Goal: Task Accomplishment & Management: Manage account settings

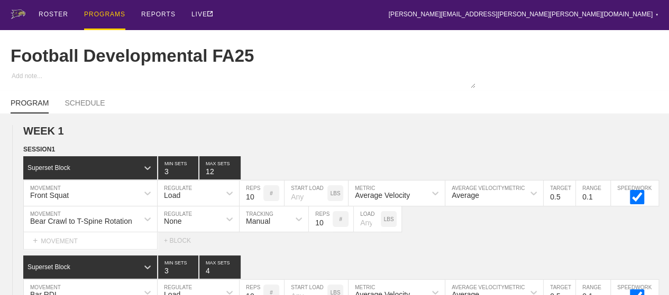
click at [103, 6] on div "PROGRAMS" at bounding box center [104, 15] width 41 height 30
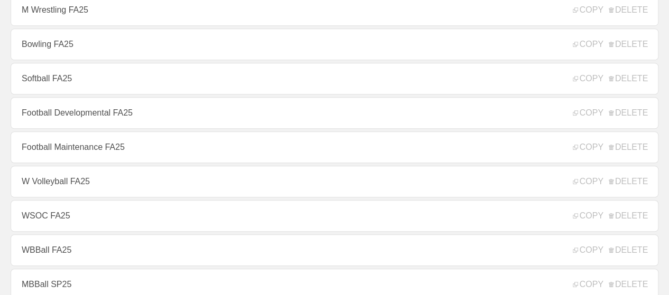
scroll to position [317, 0]
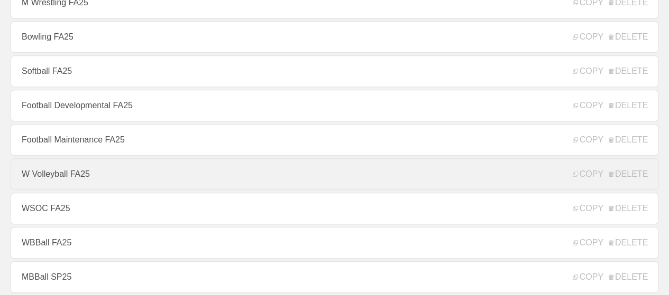
click at [112, 185] on link "W Volleyball FA25" at bounding box center [334, 175] width 647 height 32
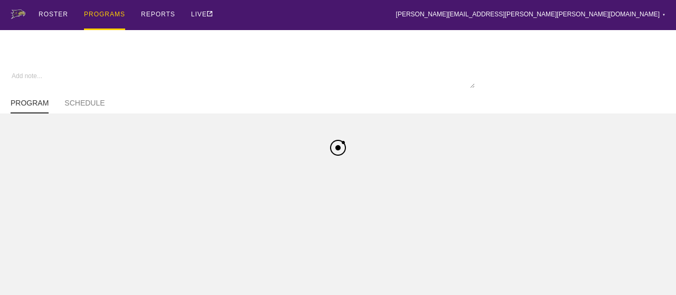
type textarea "x"
type input "W Volleyball FA25"
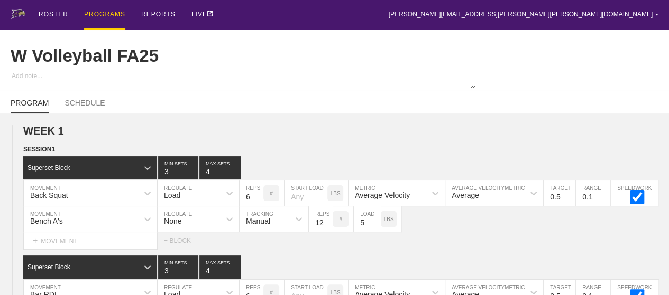
click at [376, 20] on div "ROSTER PROGRAMS REPORTS LIVE [PERSON_NAME][EMAIL_ADDRESS][PERSON_NAME][PERSON_N…" at bounding box center [334, 15] width 647 height 30
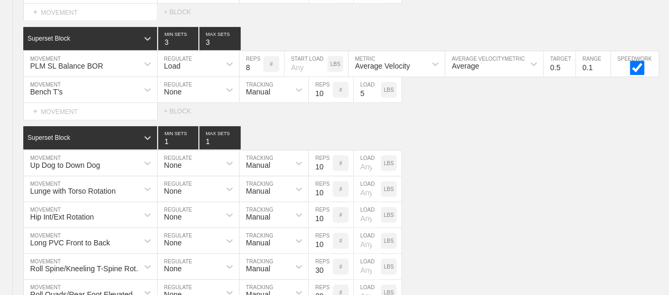
scroll to position [4238, 0]
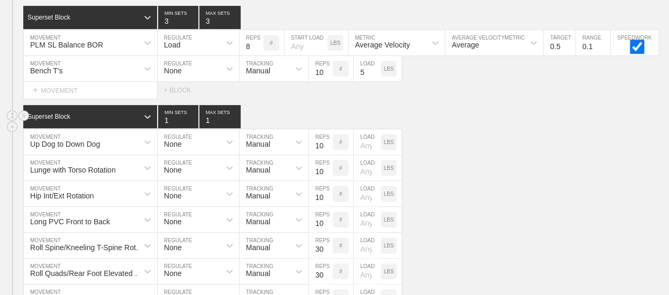
click at [455, 105] on div "Superset Block 1 MIN SETS 1 MAX SETS" at bounding box center [345, 116] width 645 height 23
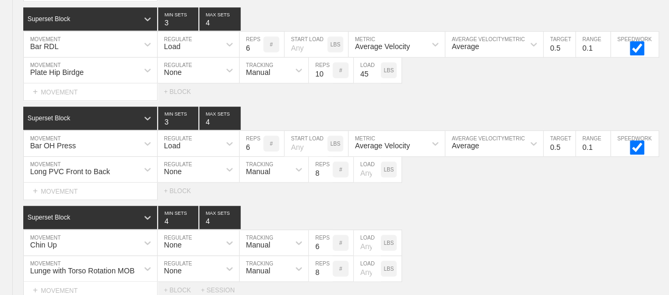
scroll to position [0, 0]
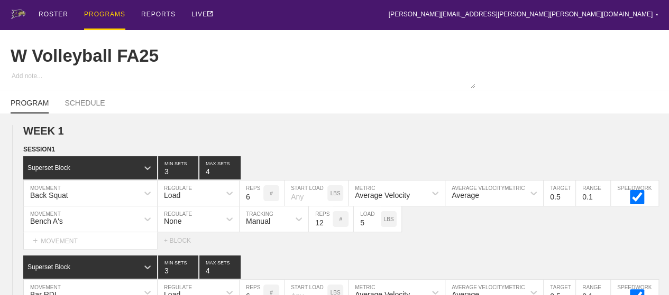
click at [114, 17] on div "PROGRAMS" at bounding box center [104, 15] width 41 height 30
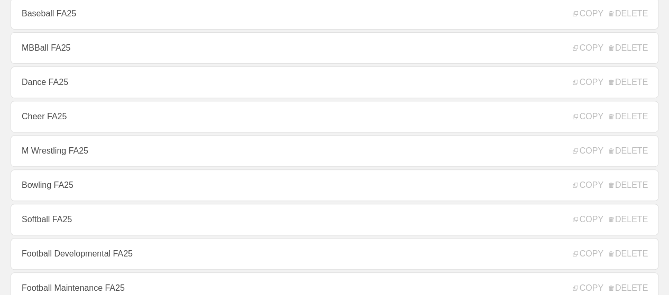
scroll to position [148, 0]
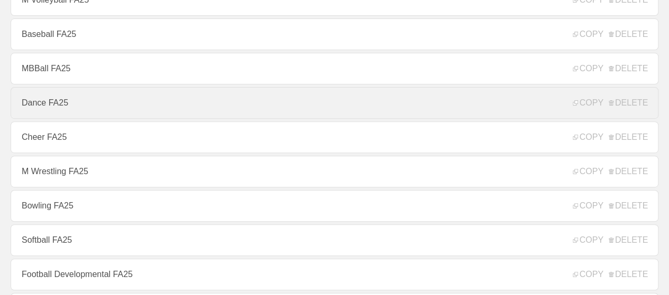
click at [112, 106] on link "Dance FA25" at bounding box center [334, 103] width 647 height 32
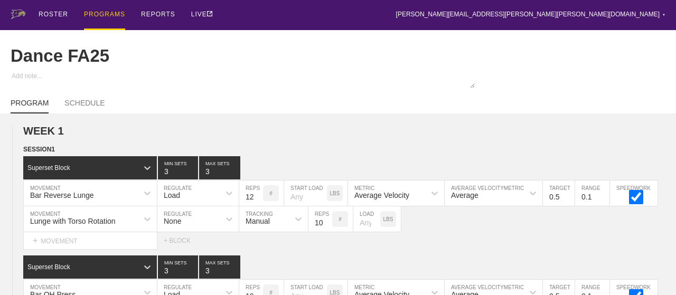
type textarea "x"
type input "Dance FA25"
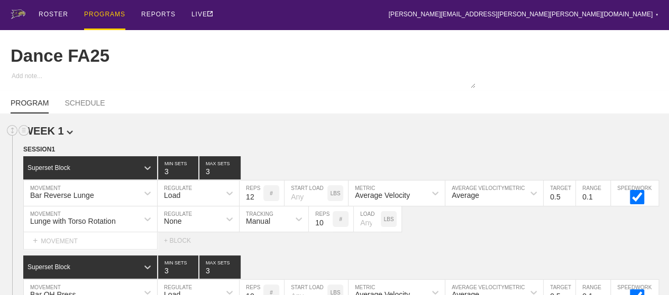
click at [211, 137] on h2 "WEEK 1" at bounding box center [345, 131] width 645 height 12
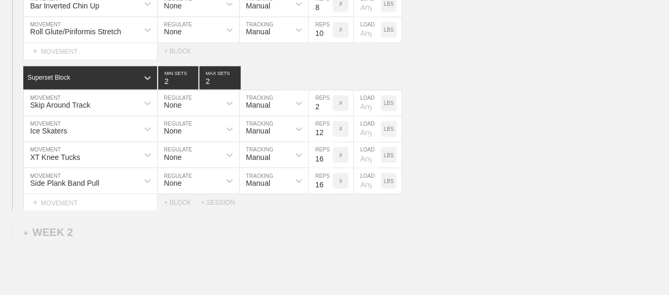
scroll to position [871, 0]
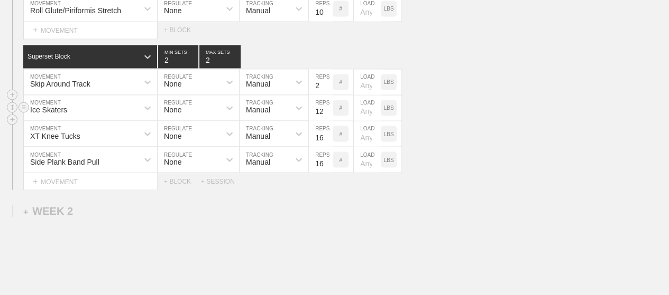
click at [439, 121] on div "Ice Skaters MOVEMENT None REGULATE Manual TRACKING 12 REPS # LOAD LBS" at bounding box center [334, 108] width 669 height 26
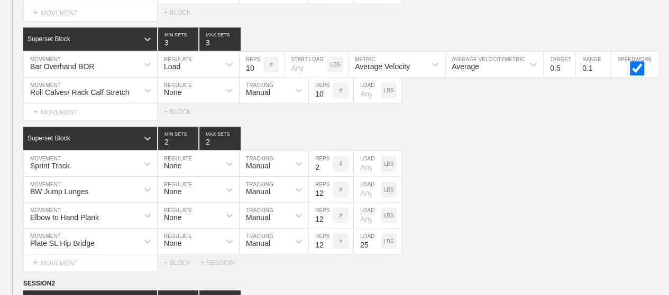
scroll to position [0, 0]
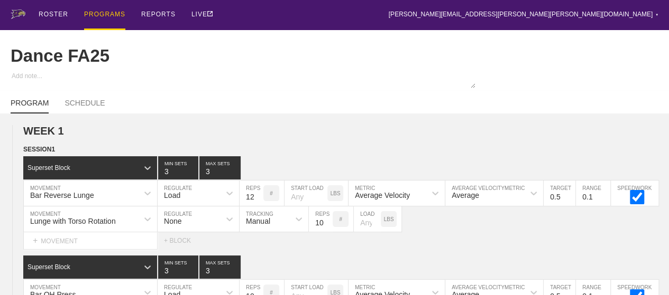
click at [286, 13] on div "ROSTER PROGRAMS REPORTS LIVE [PERSON_NAME][EMAIL_ADDRESS][PERSON_NAME][PERSON_N…" at bounding box center [334, 15] width 647 height 30
click at [88, 11] on div "PROGRAMS" at bounding box center [104, 15] width 41 height 30
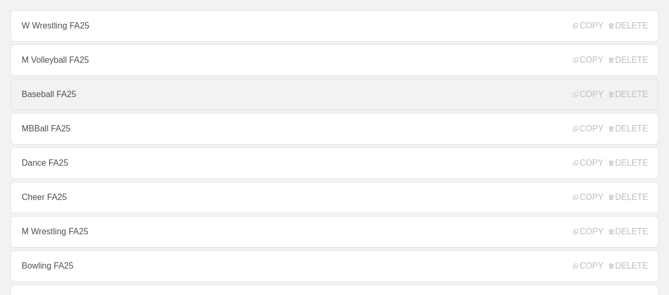
scroll to position [106, 0]
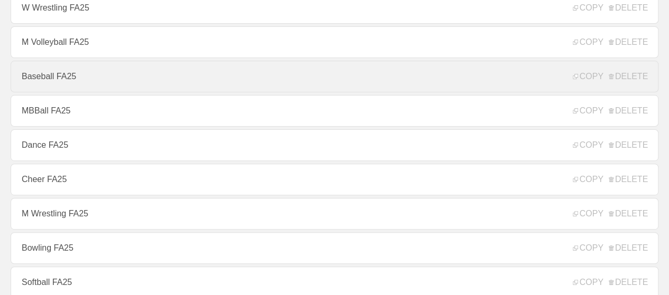
click at [109, 188] on link "Cheer FA25" at bounding box center [334, 180] width 647 height 32
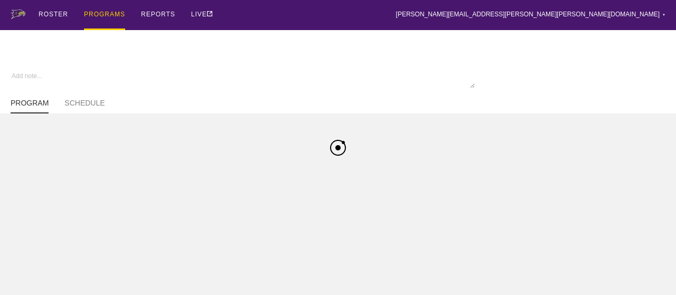
type textarea "x"
type input "Cheer FA25"
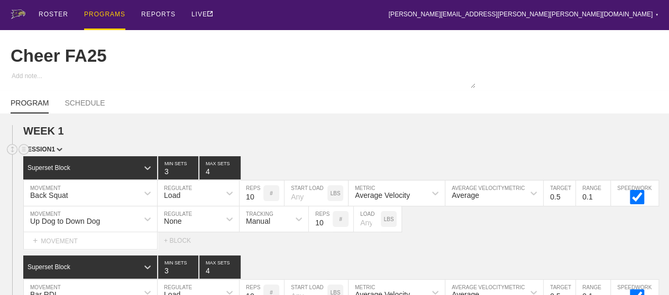
click at [444, 152] on div "SESSION 1" at bounding box center [345, 150] width 645 height 12
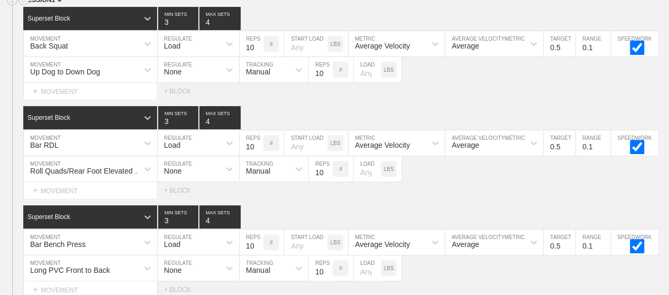
scroll to position [148, 0]
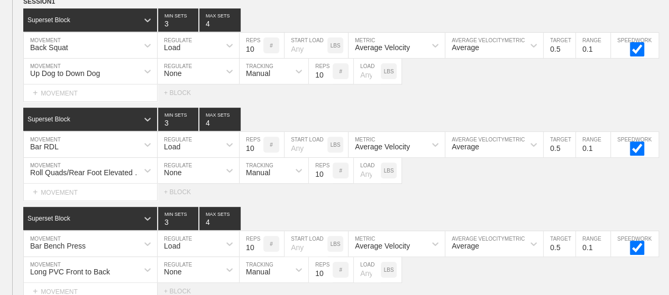
click at [505, 111] on div "SESSION 1 Superset Block 3 MIN SETS 4 MAX SETS DUPLICATE INSERT MOVEMENT AFTER …" at bounding box center [334, 197] width 669 height 403
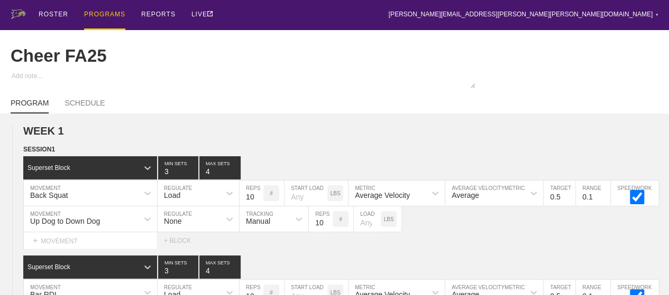
click at [108, 12] on div "PROGRAMS" at bounding box center [104, 15] width 41 height 30
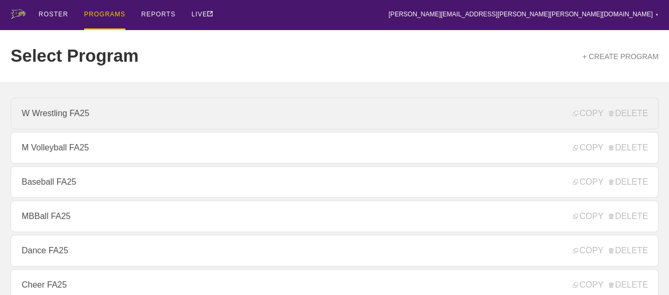
click at [79, 112] on link "W Wrestling FA25" at bounding box center [334, 114] width 647 height 32
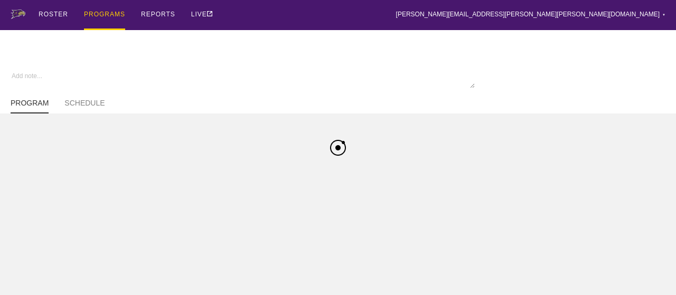
type textarea "x"
type input "W Wrestling FA25"
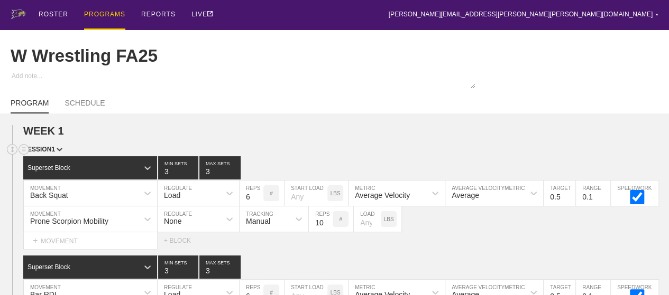
click at [377, 156] on div "SESSION 1" at bounding box center [345, 150] width 645 height 12
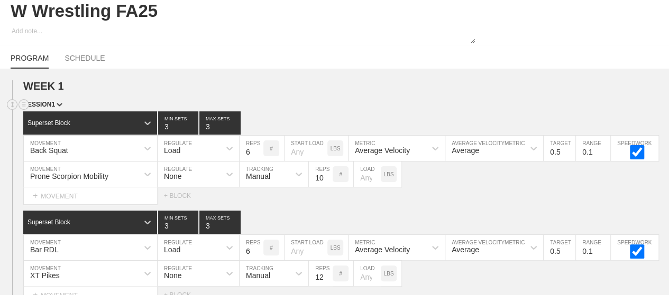
scroll to position [42, 0]
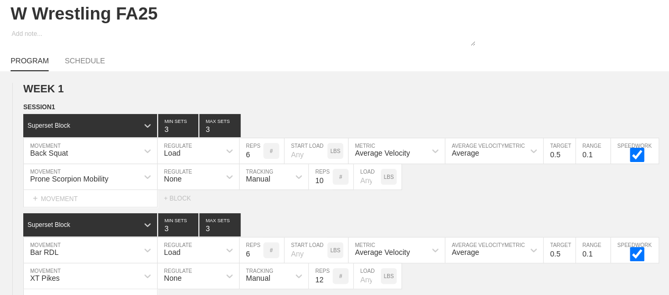
click at [287, 63] on div "PROGRAM SCHEDULE" at bounding box center [334, 59] width 647 height 23
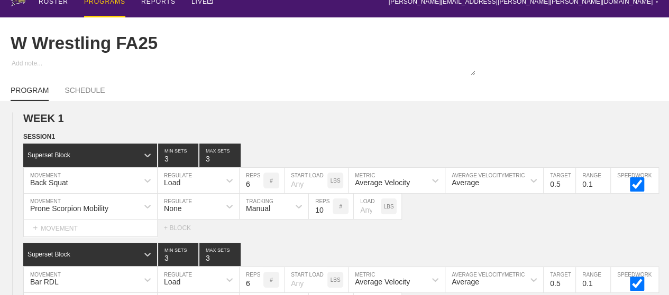
scroll to position [0, 0]
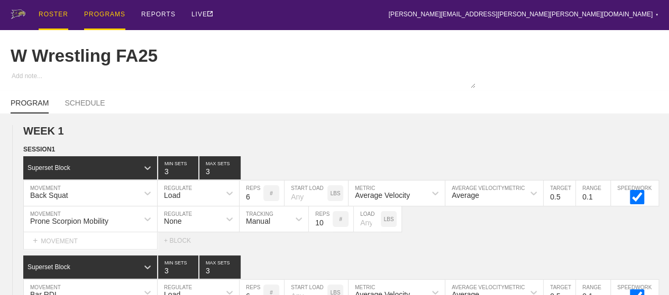
click at [56, 9] on div "ROSTER" at bounding box center [54, 15] width 30 height 30
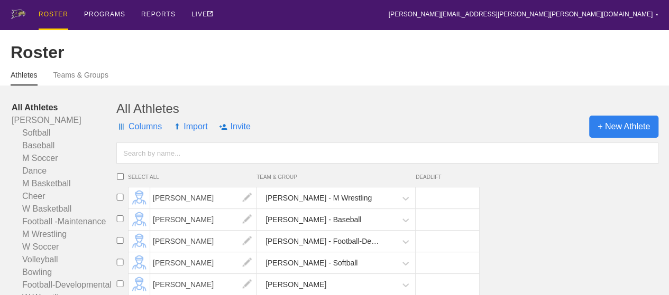
click at [609, 132] on span "+ New Athlete" at bounding box center [623, 127] width 69 height 22
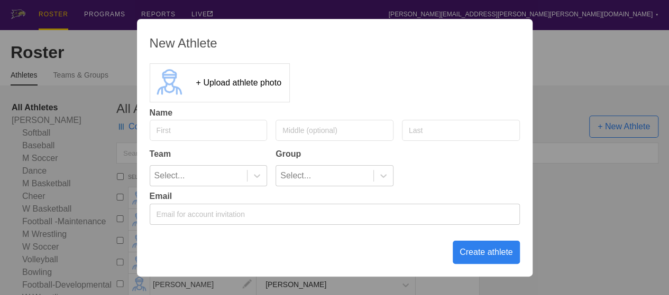
click at [235, 135] on input "text" at bounding box center [209, 130] width 118 height 21
type input "[PERSON_NAME]"
click at [415, 135] on input "text" at bounding box center [461, 130] width 118 height 21
type input "[PERSON_NAME]"
click at [150, 127] on input "[PERSON_NAME]" at bounding box center [209, 130] width 118 height 21
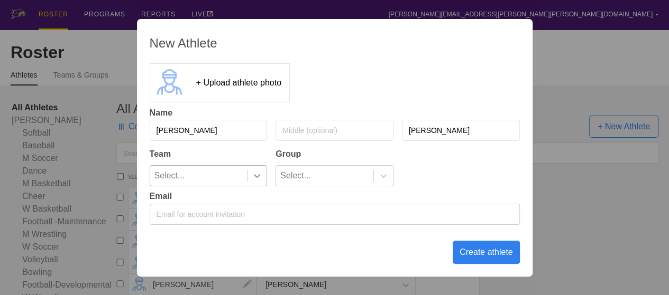
type input "[PERSON_NAME]"
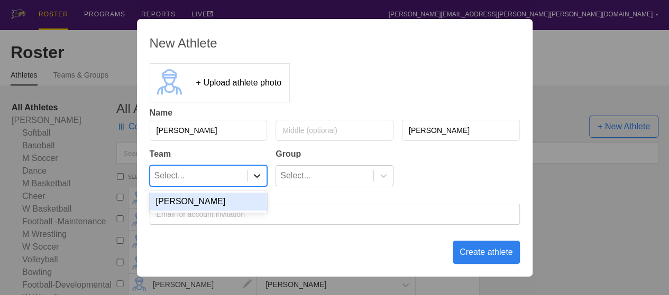
click at [257, 179] on icon at bounding box center [257, 176] width 11 height 11
click at [253, 202] on div "[PERSON_NAME]" at bounding box center [209, 202] width 118 height 18
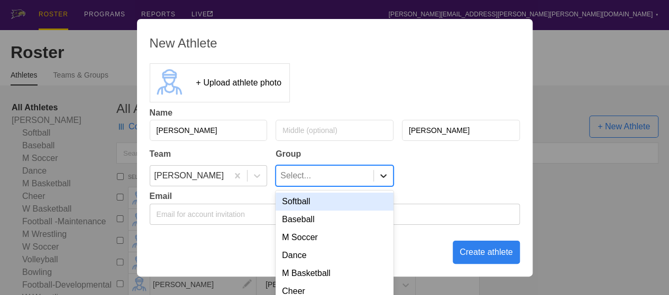
click at [387, 179] on icon at bounding box center [383, 176] width 11 height 11
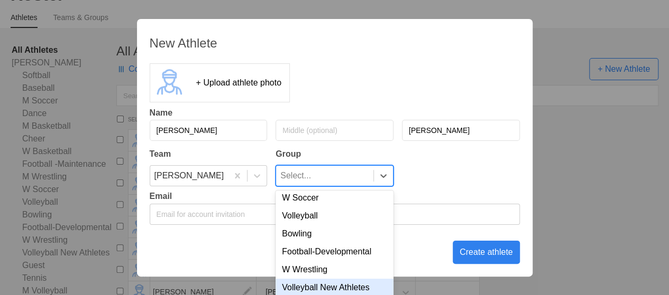
scroll to position [167, 0]
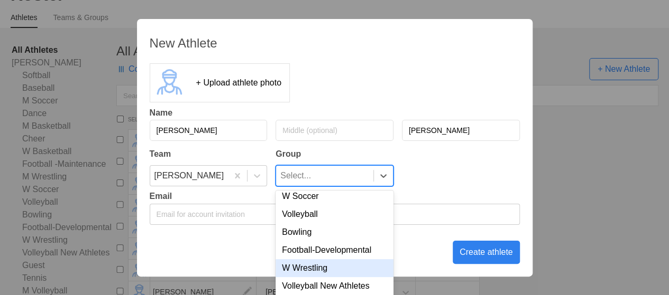
click at [340, 275] on div "W Wrestling" at bounding box center [334, 268] width 118 height 18
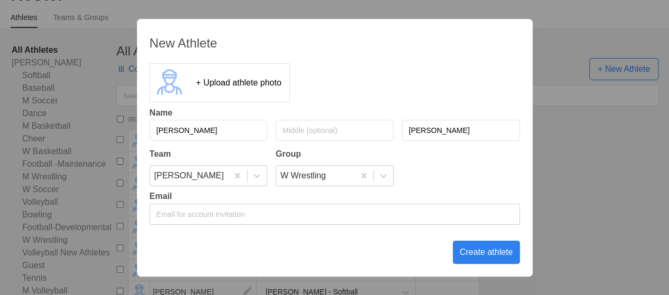
click at [463, 256] on div "Create athlete" at bounding box center [485, 252] width 67 height 23
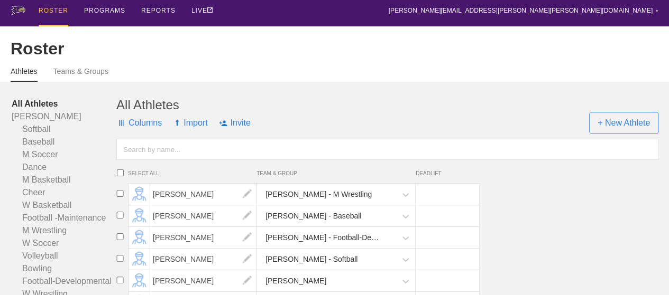
scroll to position [0, 0]
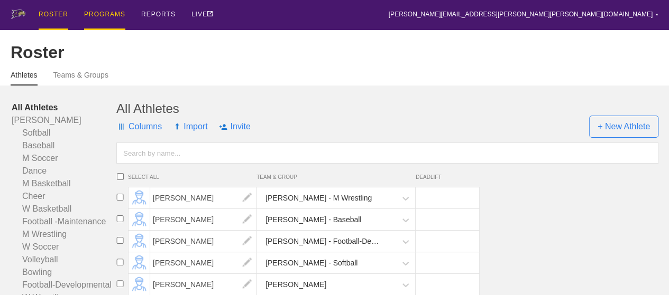
click at [105, 15] on div "PROGRAMS" at bounding box center [104, 15] width 41 height 30
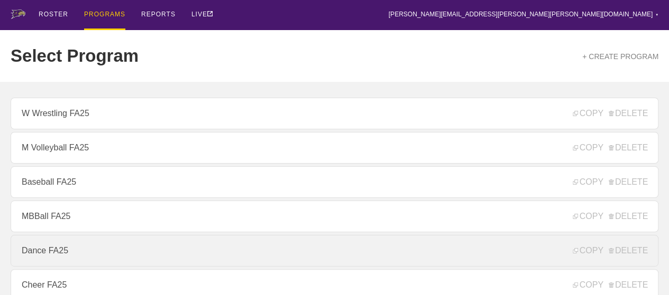
scroll to position [159, 0]
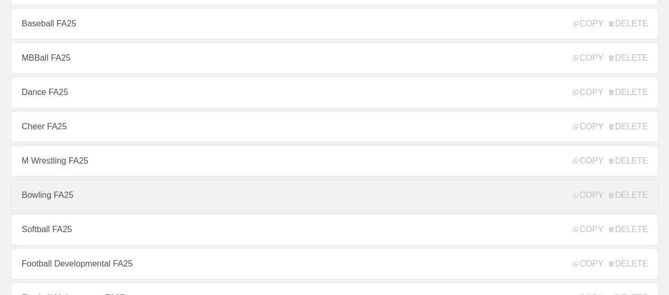
click at [41, 205] on link "Bowling FA25" at bounding box center [334, 196] width 647 height 32
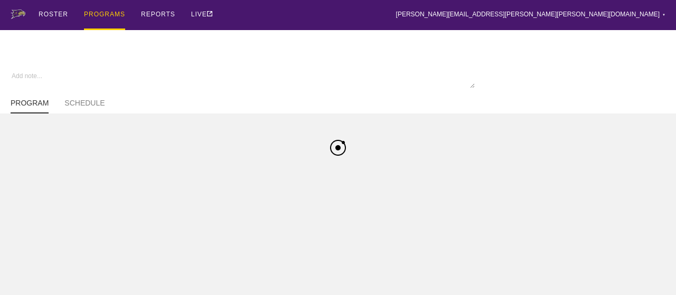
type textarea "x"
type input "Bowling FA25"
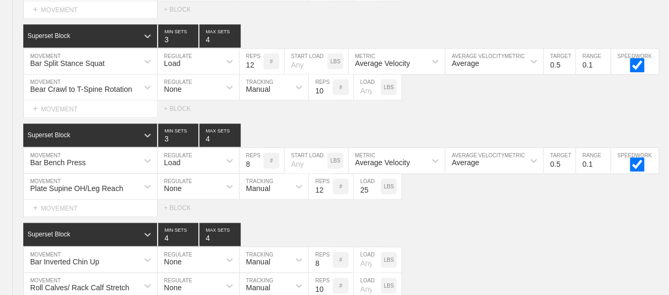
scroll to position [694, 0]
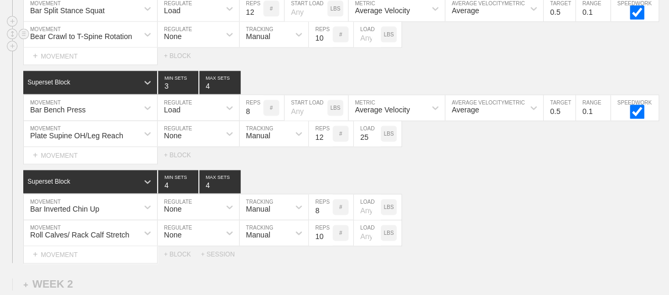
click at [489, 40] on div "Bear Crawl to T-Spine Rotation MOVEMENT None REGULATE Manual TRACKING 10 REPS #…" at bounding box center [334, 35] width 669 height 26
click at [498, 72] on div "SESSION 2 Superset Block 3 MIN SETS 4 MAX SETS DUPLICATE INSERT MOVEMENT AFTER …" at bounding box center [334, 61] width 669 height 403
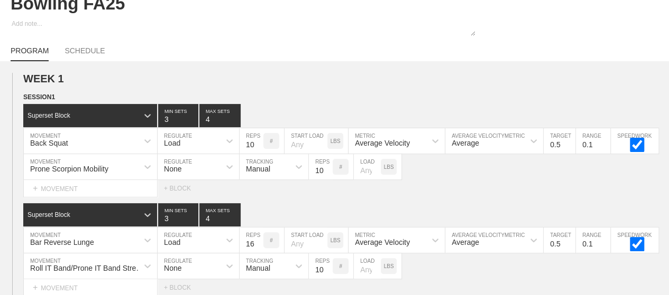
scroll to position [0, 0]
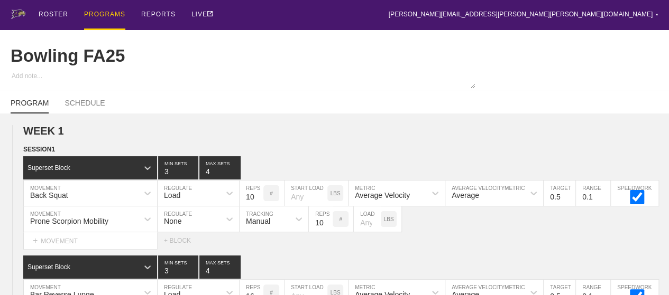
click at [114, 13] on div "PROGRAMS" at bounding box center [104, 15] width 41 height 30
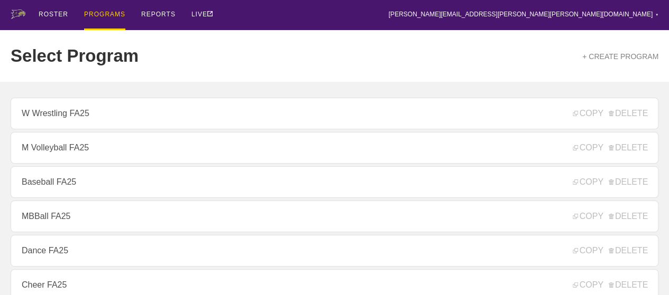
click at [244, 16] on div "ROSTER PROGRAMS REPORTS LIVE [PERSON_NAME][EMAIL_ADDRESS][PERSON_NAME][PERSON_N…" at bounding box center [334, 15] width 647 height 30
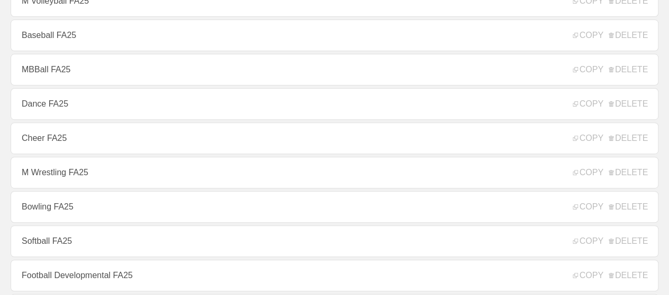
scroll to position [148, 0]
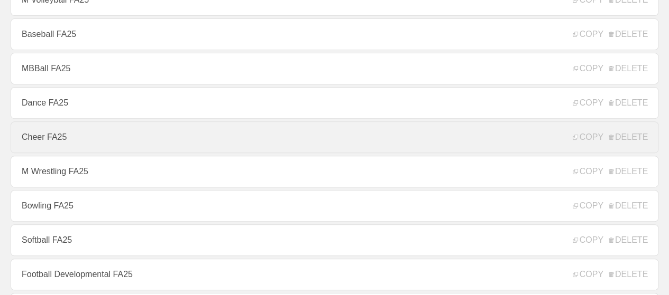
click at [247, 137] on link "Cheer FA25" at bounding box center [334, 138] width 647 height 32
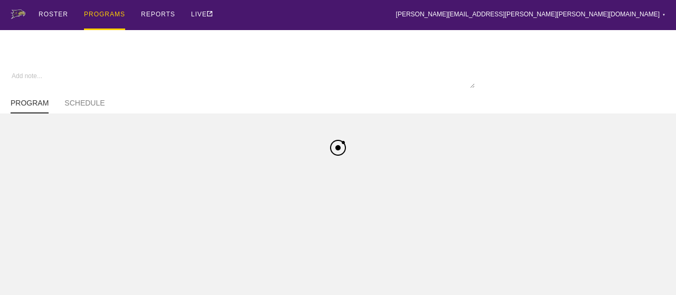
type textarea "x"
type input "Cheer FA25"
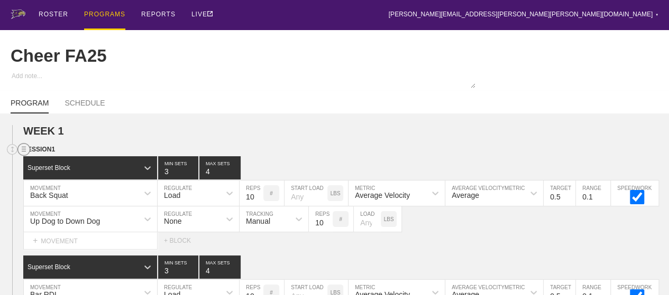
click at [21, 156] on circle at bounding box center [24, 150] width 12 height 12
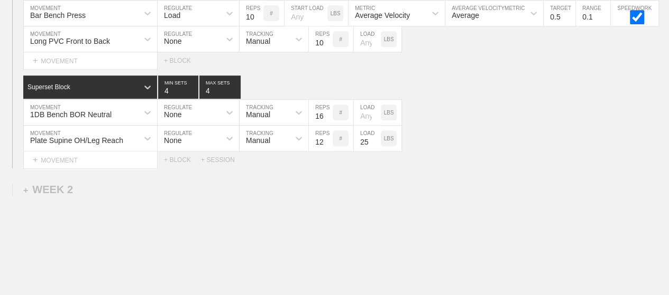
scroll to position [380, 0]
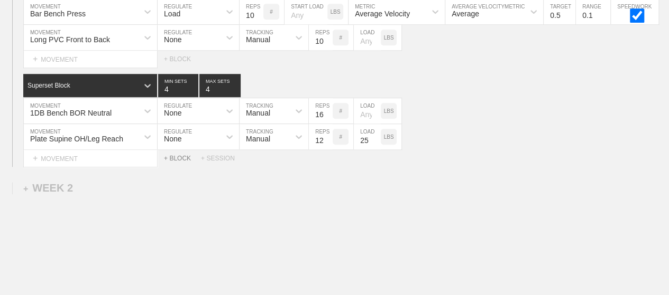
click at [182, 162] on div "+ BLOCK" at bounding box center [182, 158] width 37 height 7
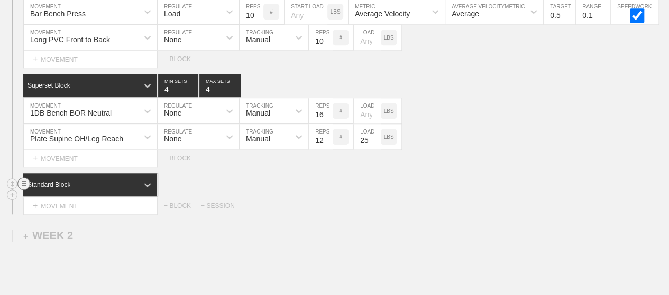
click at [22, 187] on icon at bounding box center [23, 184] width 13 height 13
click at [47, 212] on div "DELETE" at bounding box center [74, 214] width 85 height 16
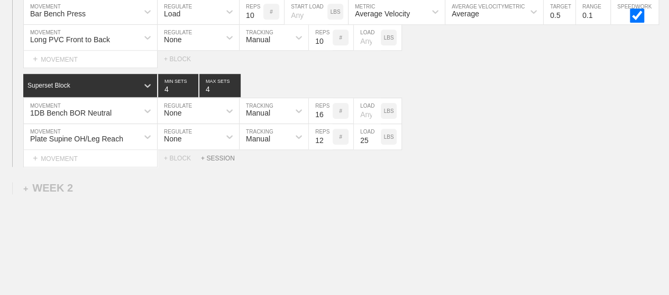
click at [228, 162] on div "+ SESSION" at bounding box center [222, 158] width 42 height 7
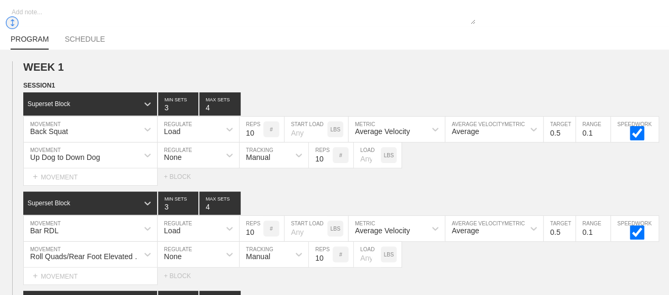
scroll to position [52, 0]
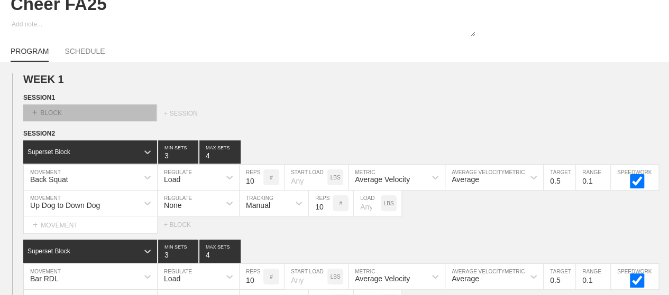
click at [76, 122] on div "+ BLOCK" at bounding box center [89, 113] width 133 height 17
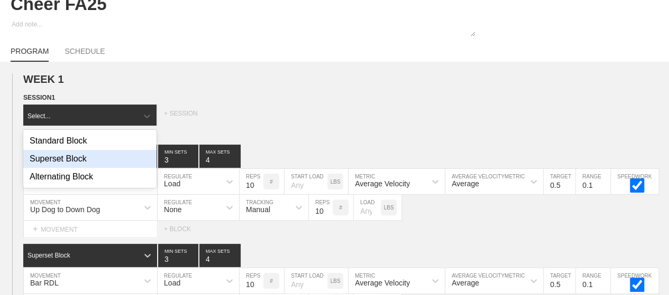
click at [81, 162] on div "Superset Block" at bounding box center [89, 159] width 133 height 18
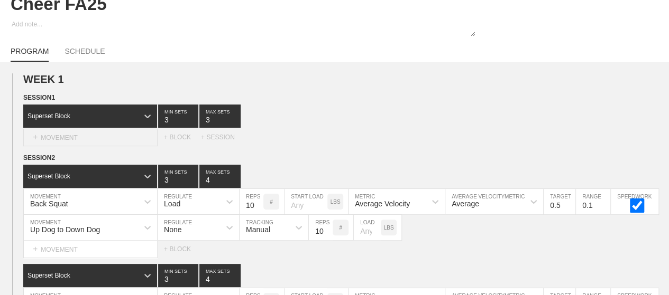
click at [111, 146] on div "+ MOVEMENT" at bounding box center [90, 137] width 134 height 17
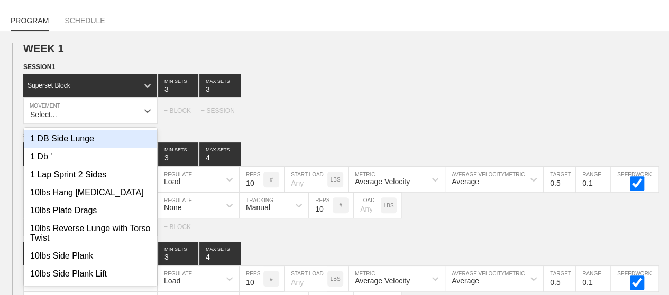
scroll to position [86, 0]
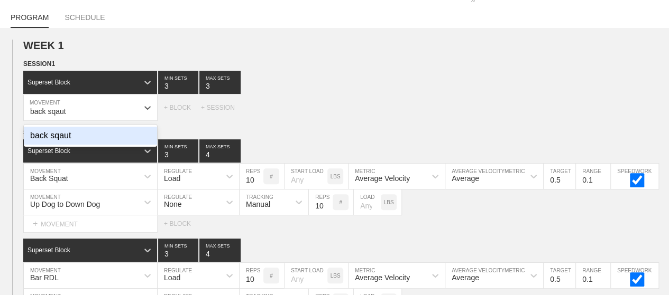
click at [111, 145] on div "back sqaut" at bounding box center [90, 136] width 133 height 18
type input "back sqaut"
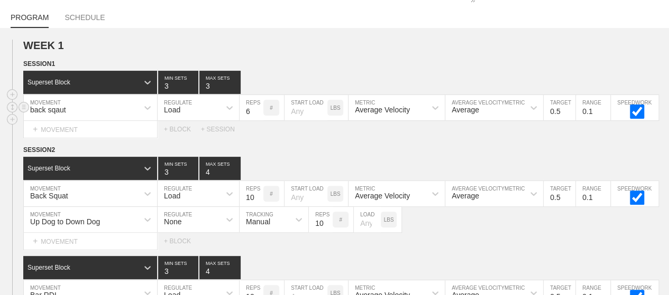
click at [247, 117] on input "6" at bounding box center [251, 107] width 24 height 25
type input "10"
click at [268, 91] on div "Superset Block 3 MIN SETS 3 MAX SETS" at bounding box center [345, 82] width 645 height 23
